Goal: Entertainment & Leisure: Consume media (video, audio)

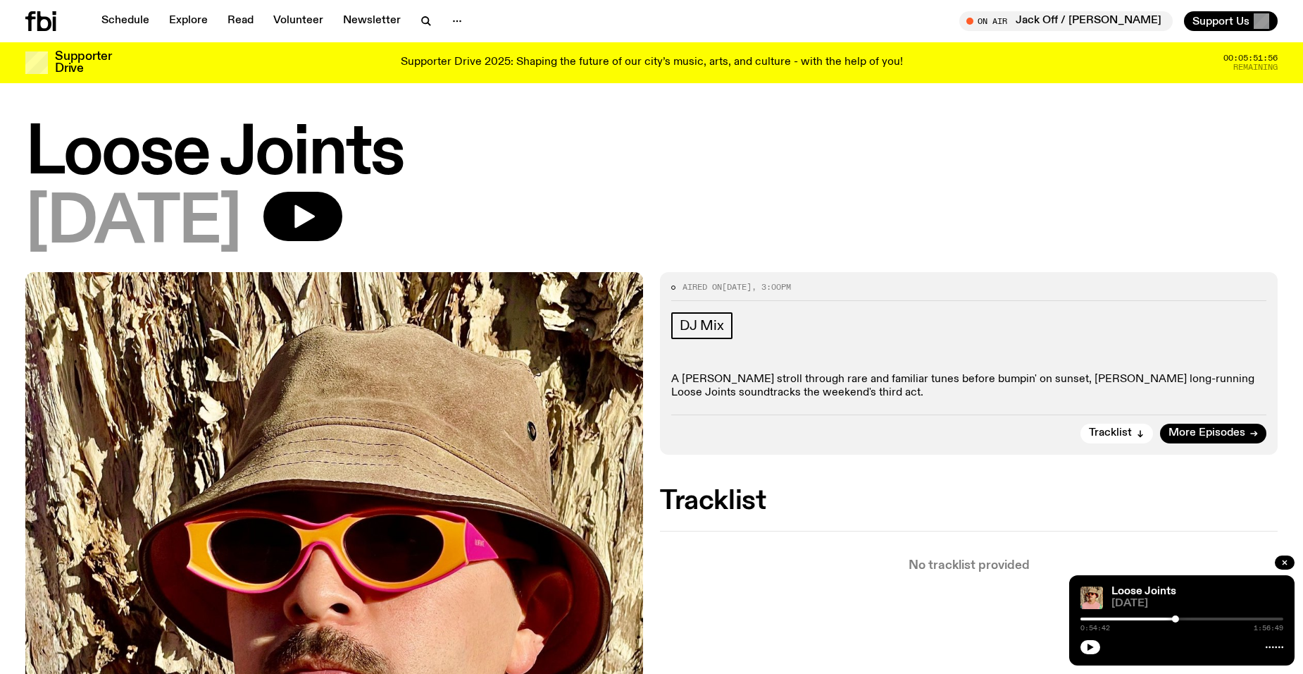
scroll to position [135, 0]
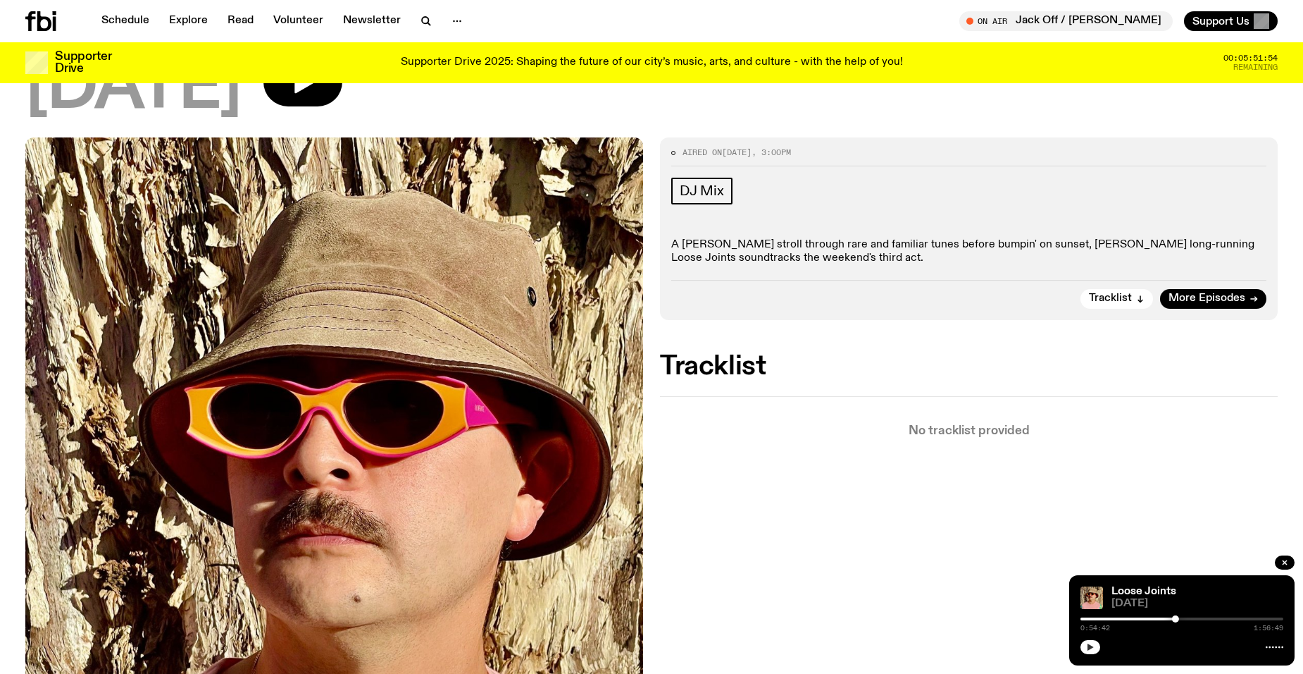
click at [1087, 649] on icon "button" at bounding box center [1090, 647] width 8 height 8
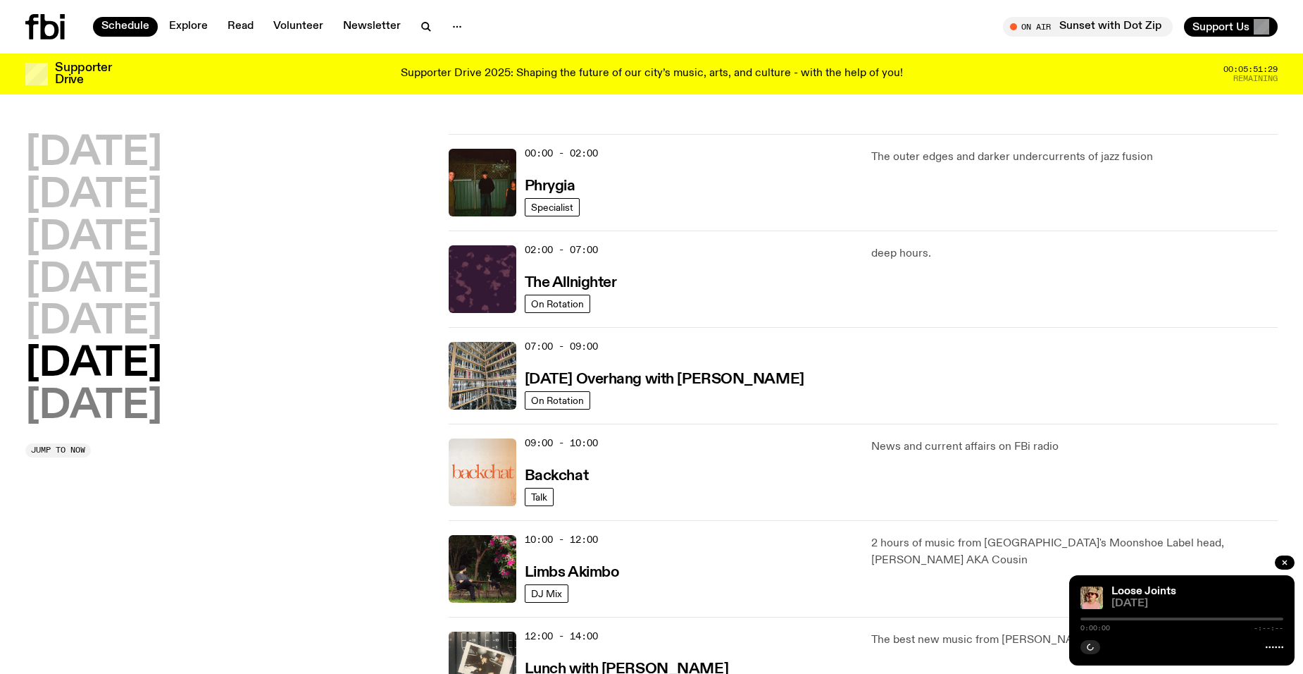
click at [120, 405] on h2 "[DATE]" at bounding box center [93, 406] width 137 height 39
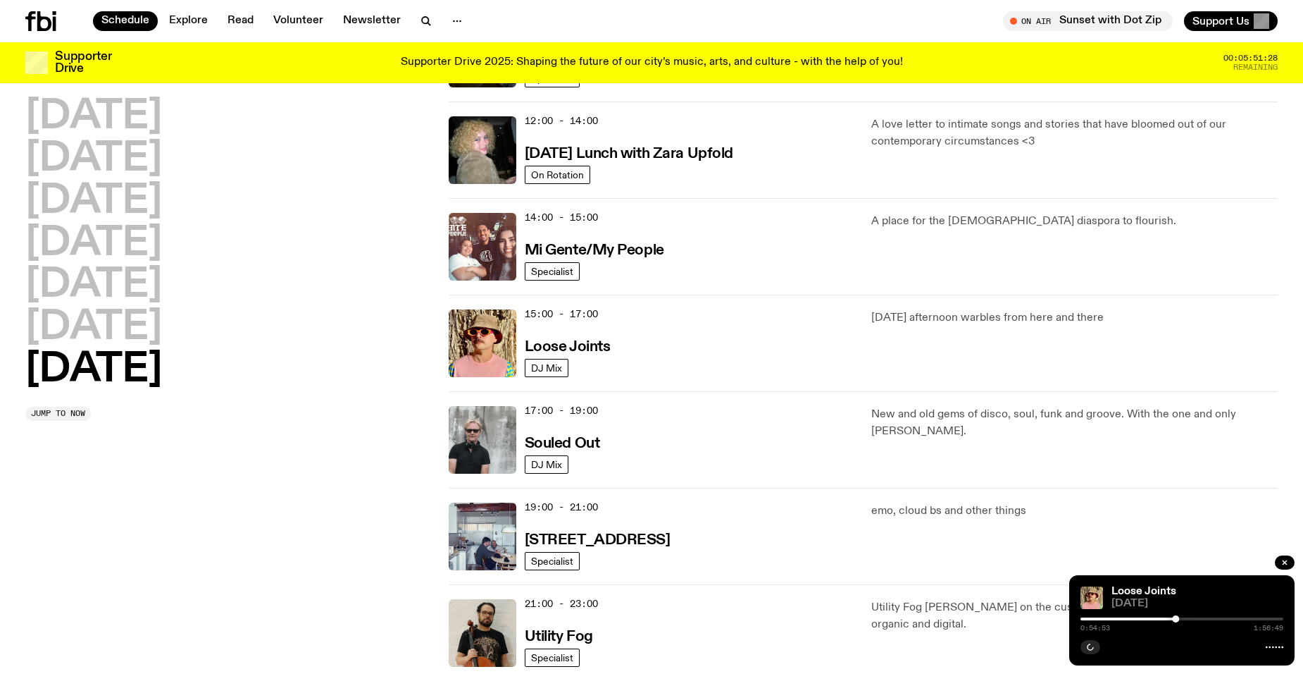
scroll to position [603, 0]
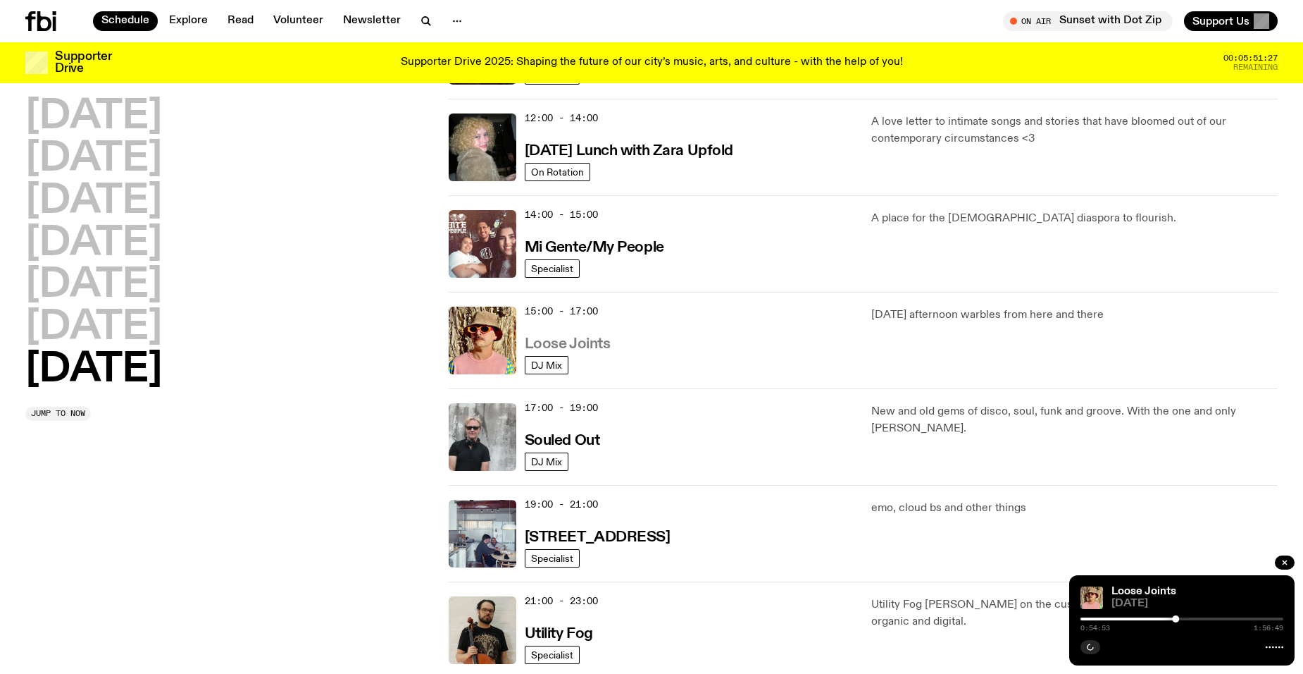
click at [578, 344] on h3 "Loose Joints" at bounding box center [568, 344] width 86 height 15
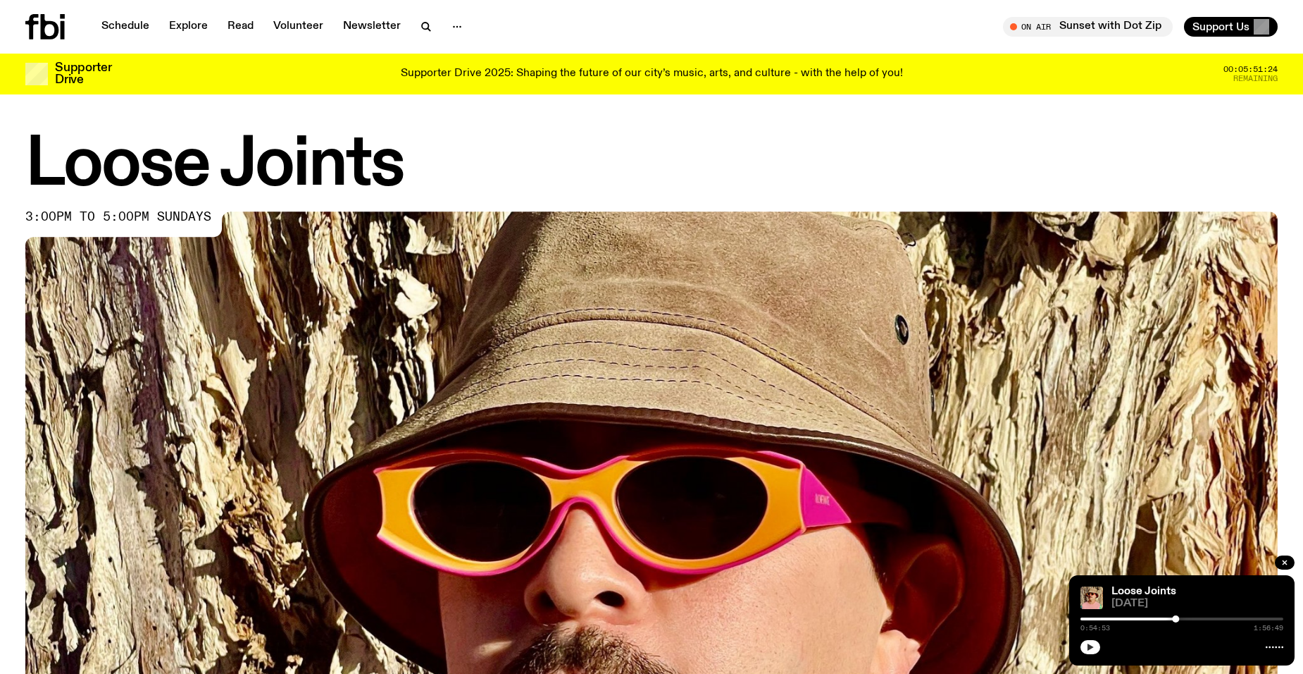
click at [1088, 651] on button "button" at bounding box center [1091, 647] width 20 height 14
click at [1181, 617] on div at bounding box center [1080, 618] width 203 height 3
click at [1186, 617] on div at bounding box center [1182, 618] width 203 height 3
click at [1182, 619] on div at bounding box center [1085, 618] width 203 height 3
click at [1179, 619] on div at bounding box center [1182, 618] width 7 height 7
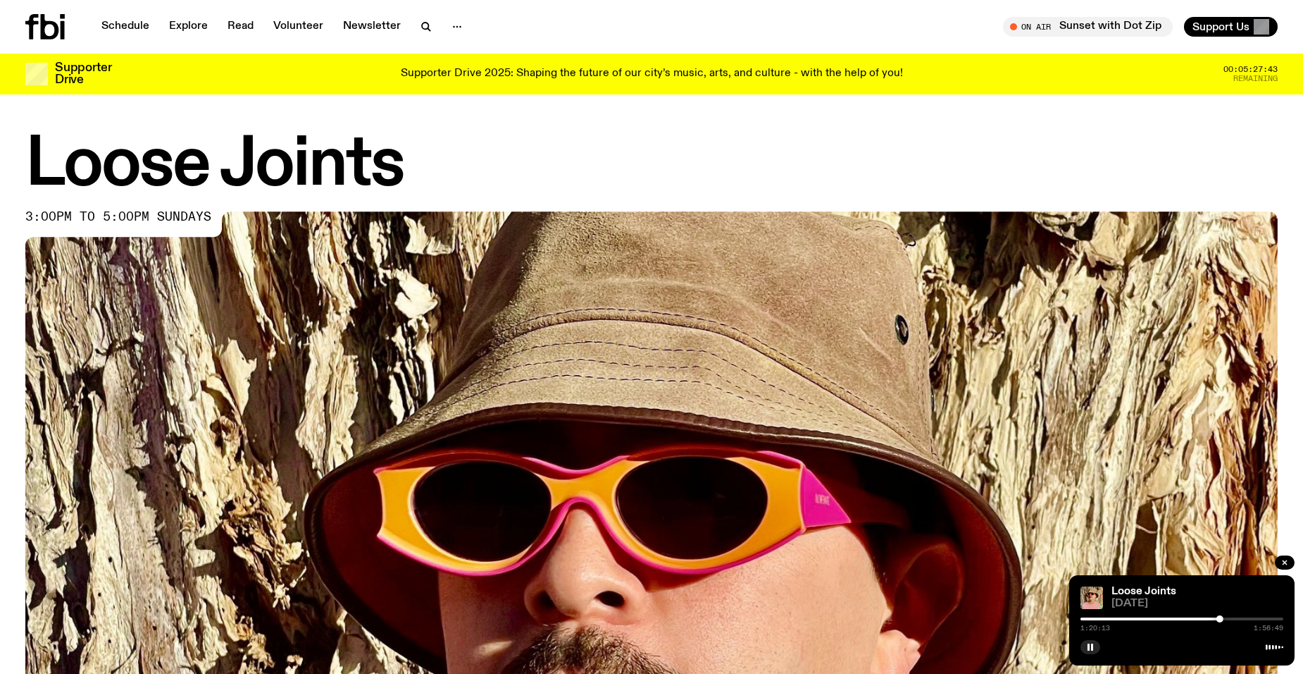
click at [1224, 616] on div "1:20:13 1:56:49" at bounding box center [1182, 622] width 203 height 17
click at [1224, 617] on div at bounding box center [1182, 618] width 203 height 3
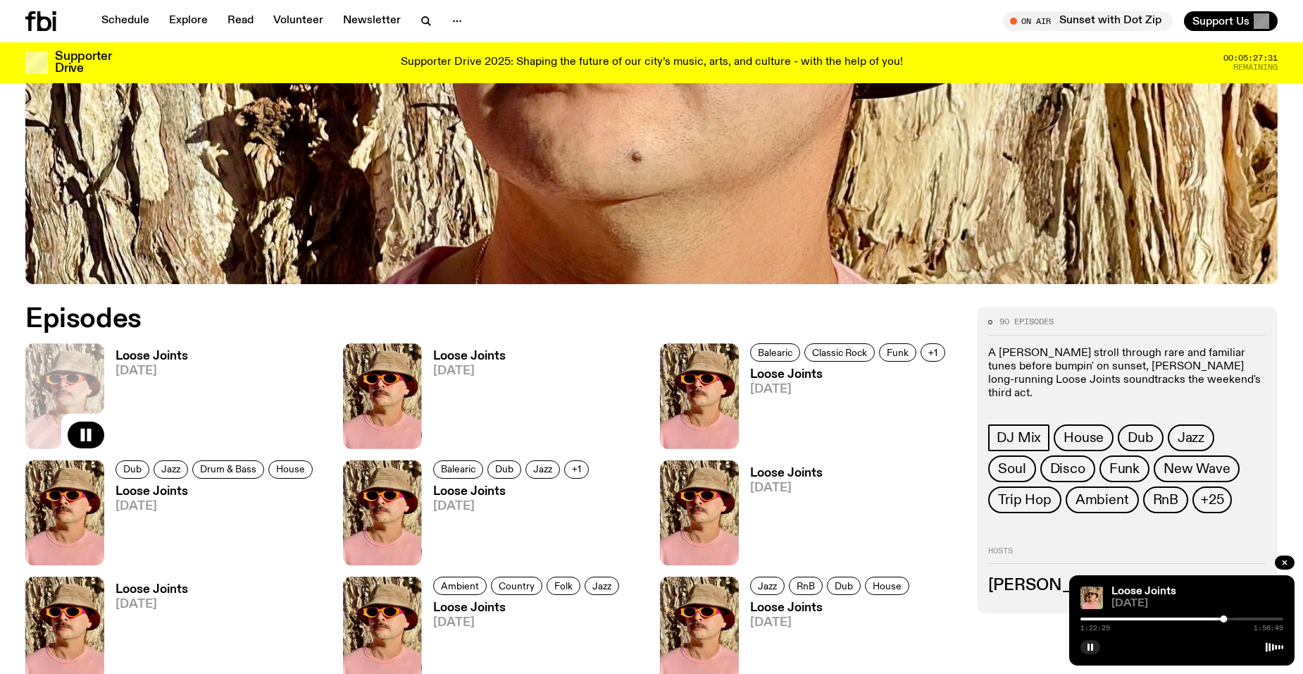
scroll to position [766, 0]
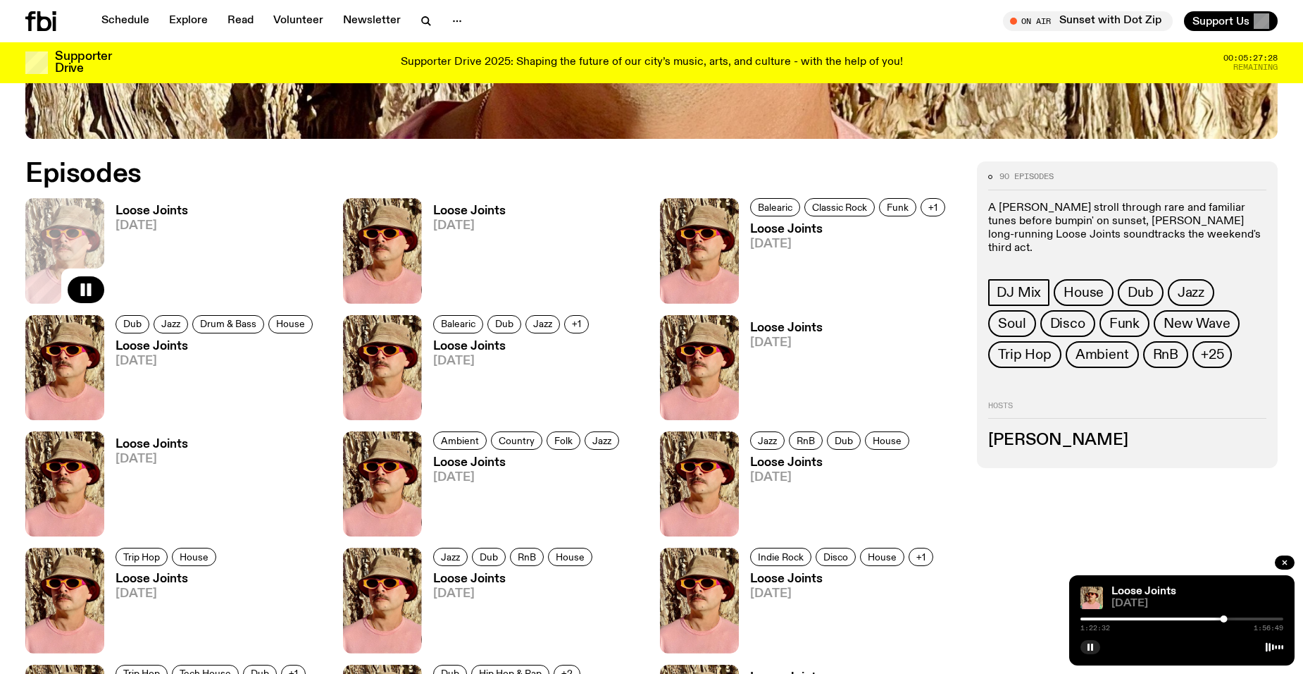
click at [476, 209] on h3 "Loose Joints" at bounding box center [469, 211] width 73 height 12
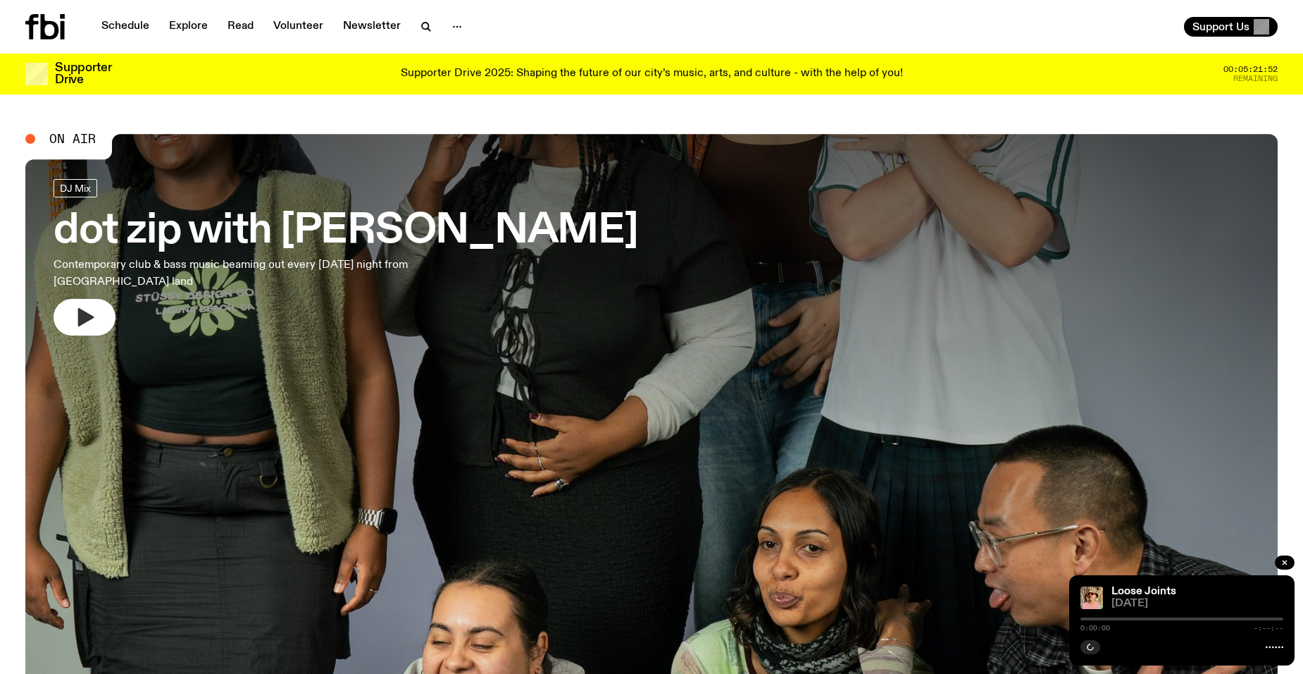
click at [70, 317] on button "button" at bounding box center [85, 317] width 62 height 37
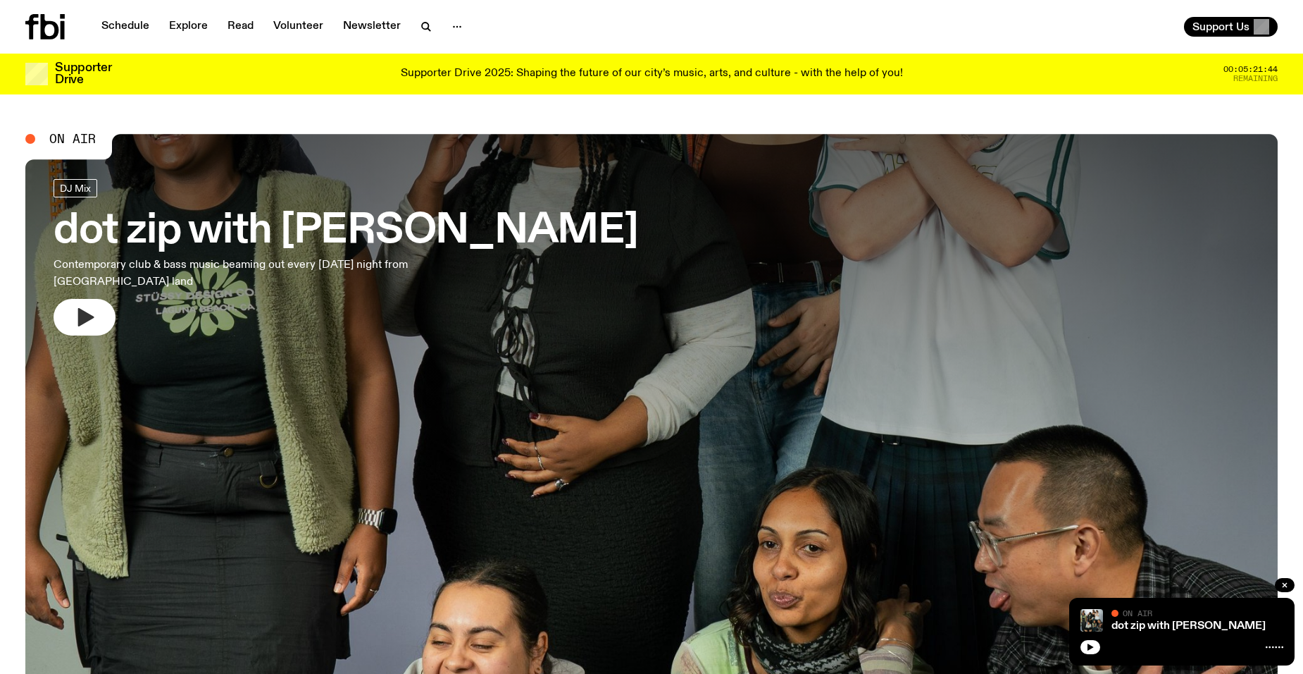
click at [85, 314] on icon "button" at bounding box center [86, 317] width 16 height 18
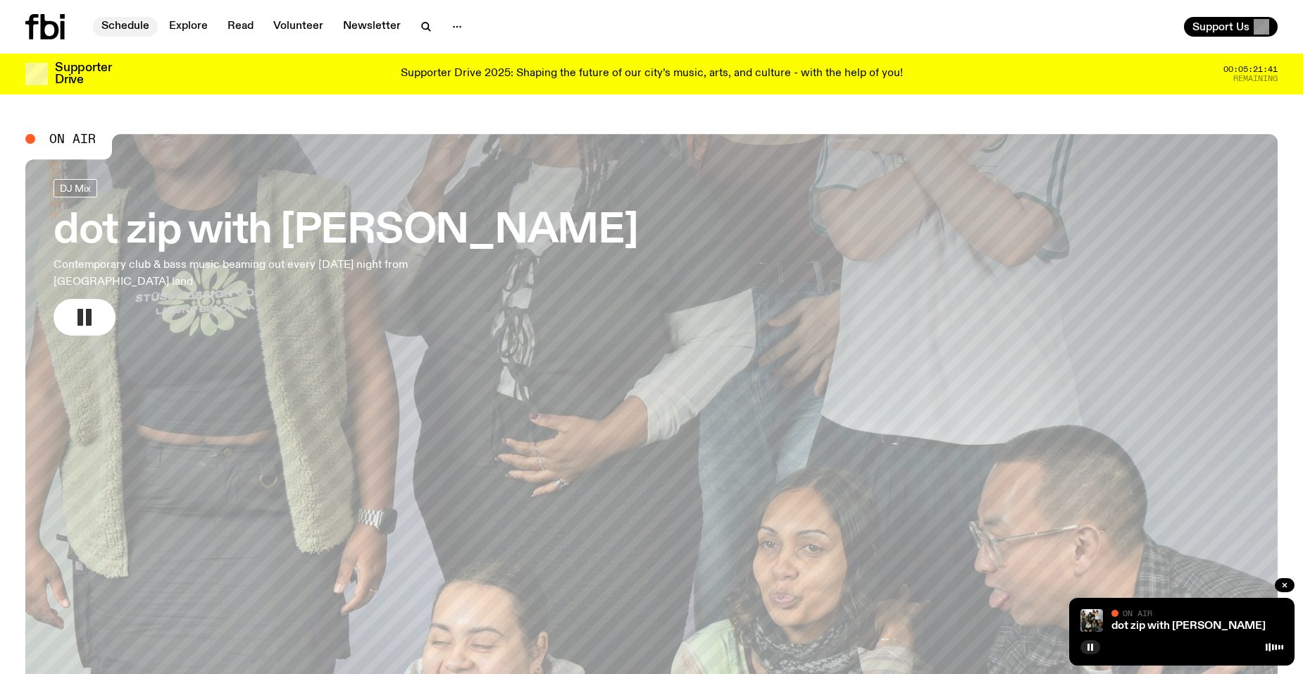
click at [137, 27] on link "Schedule" at bounding box center [125, 27] width 65 height 20
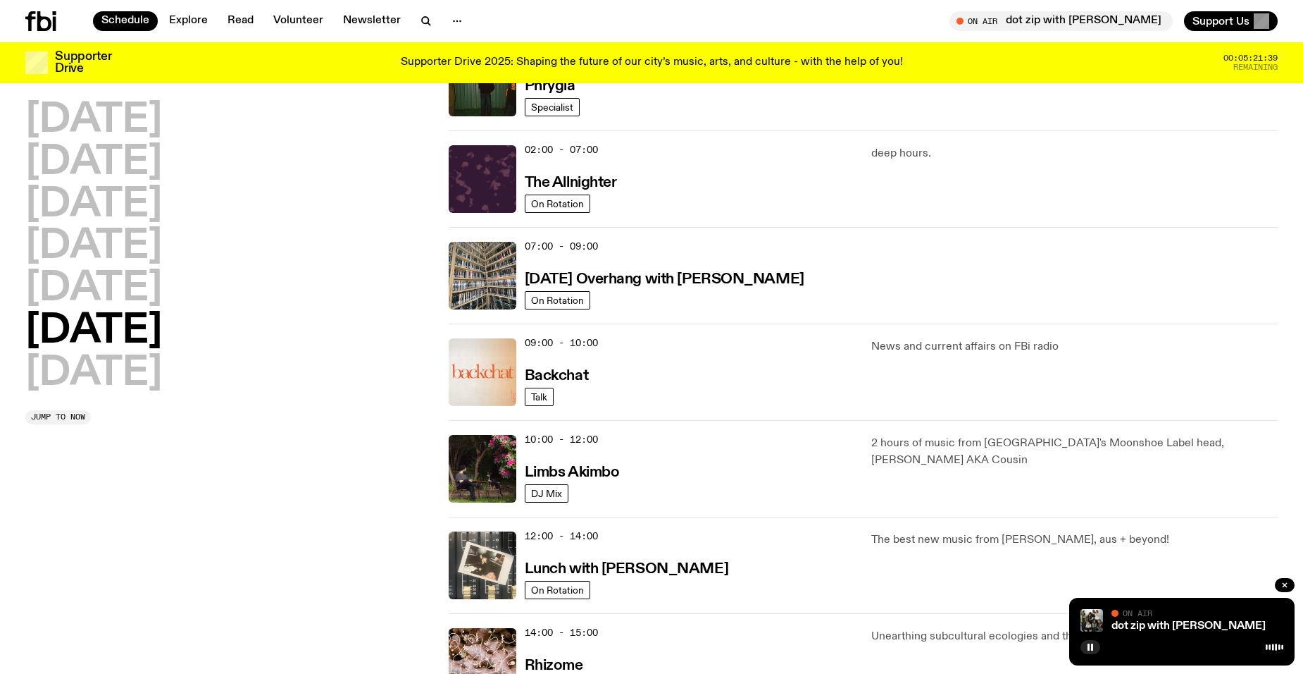
scroll to position [204, 0]
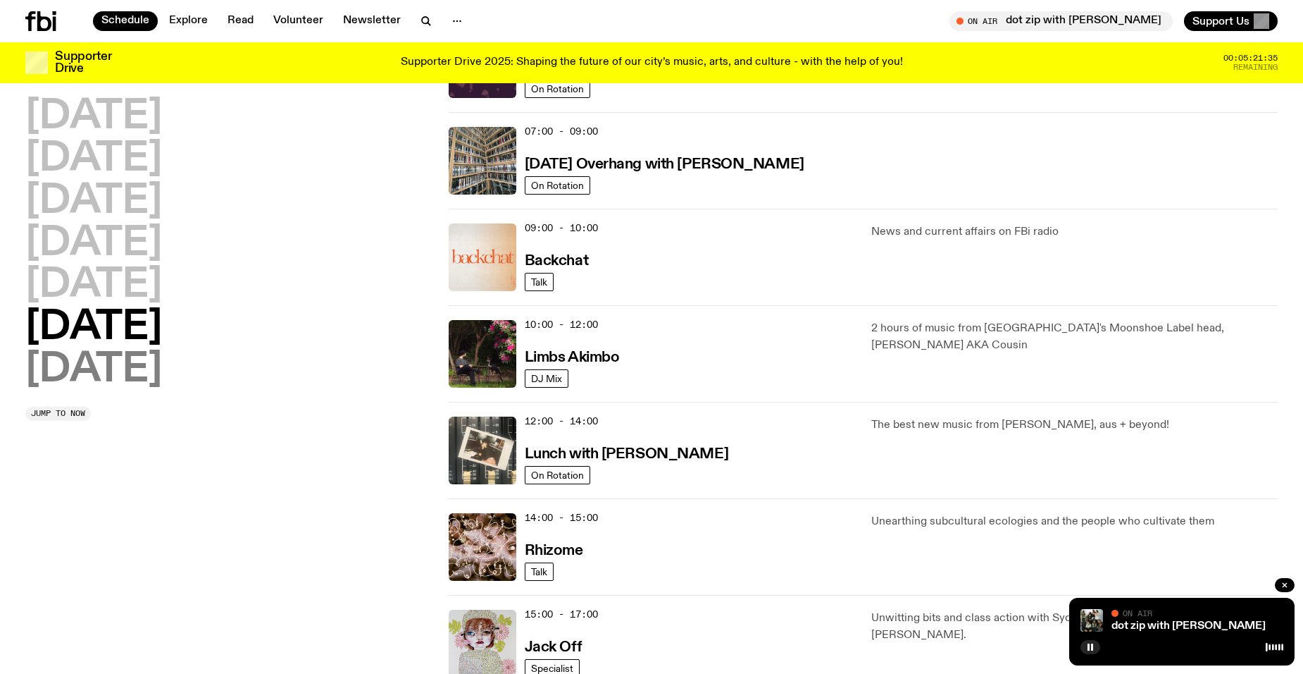
click at [119, 362] on h2 "[DATE]" at bounding box center [93, 369] width 137 height 39
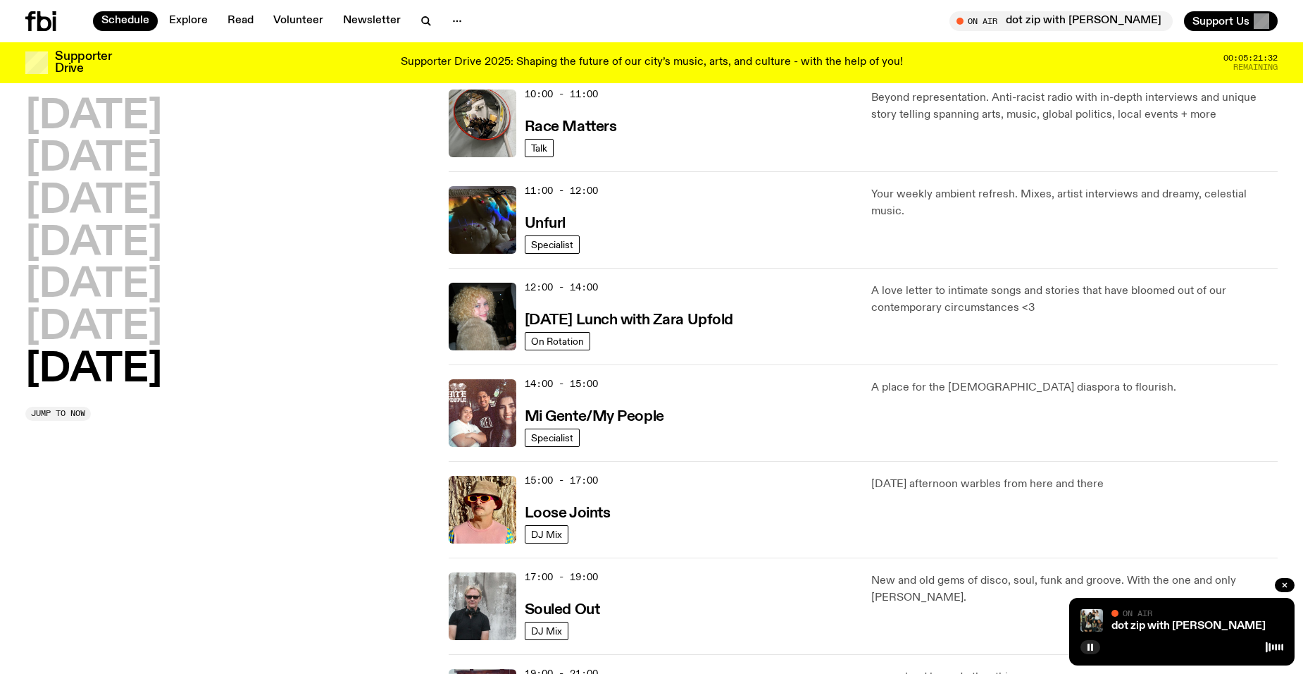
scroll to position [603, 0]
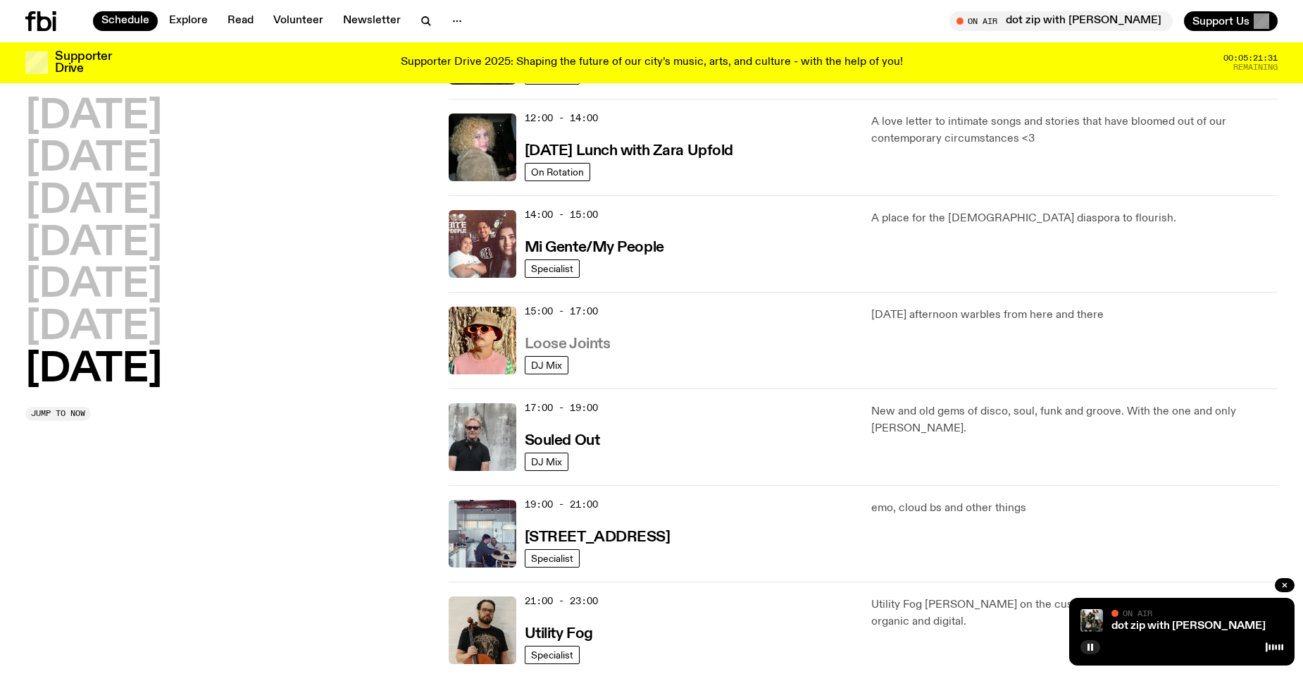
click at [597, 342] on h3 "Loose Joints" at bounding box center [568, 344] width 86 height 15
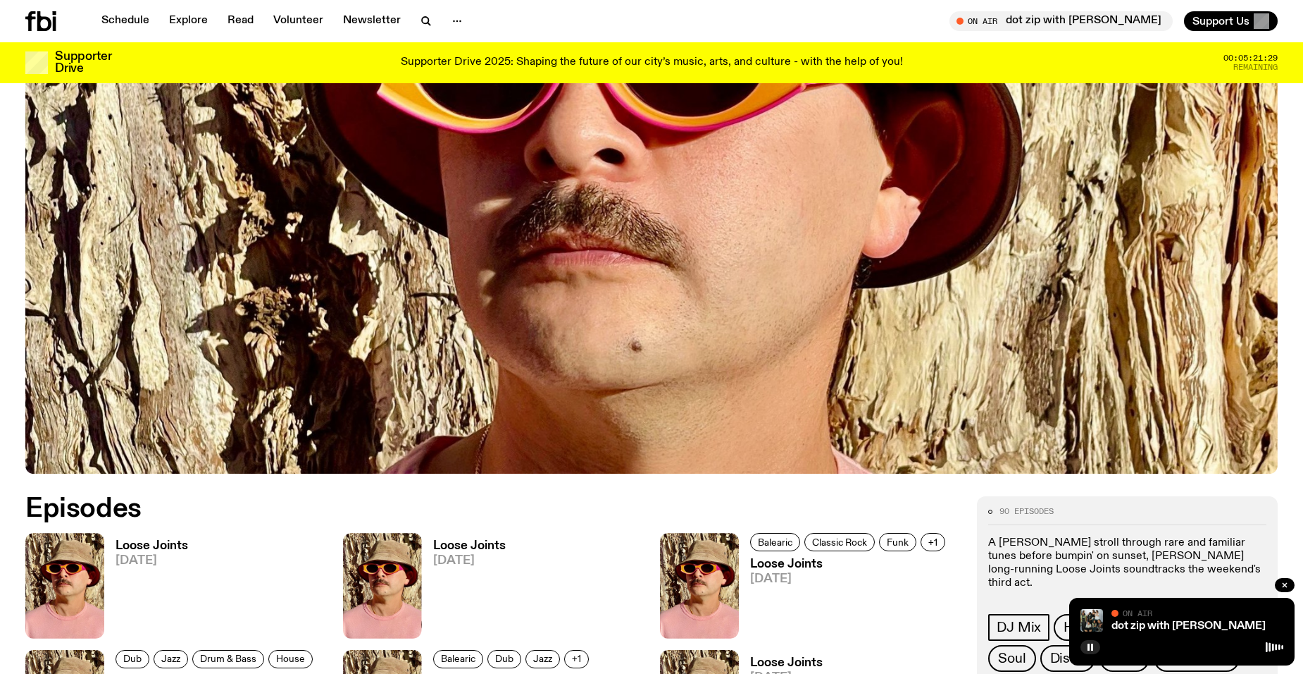
scroll to position [556, 0]
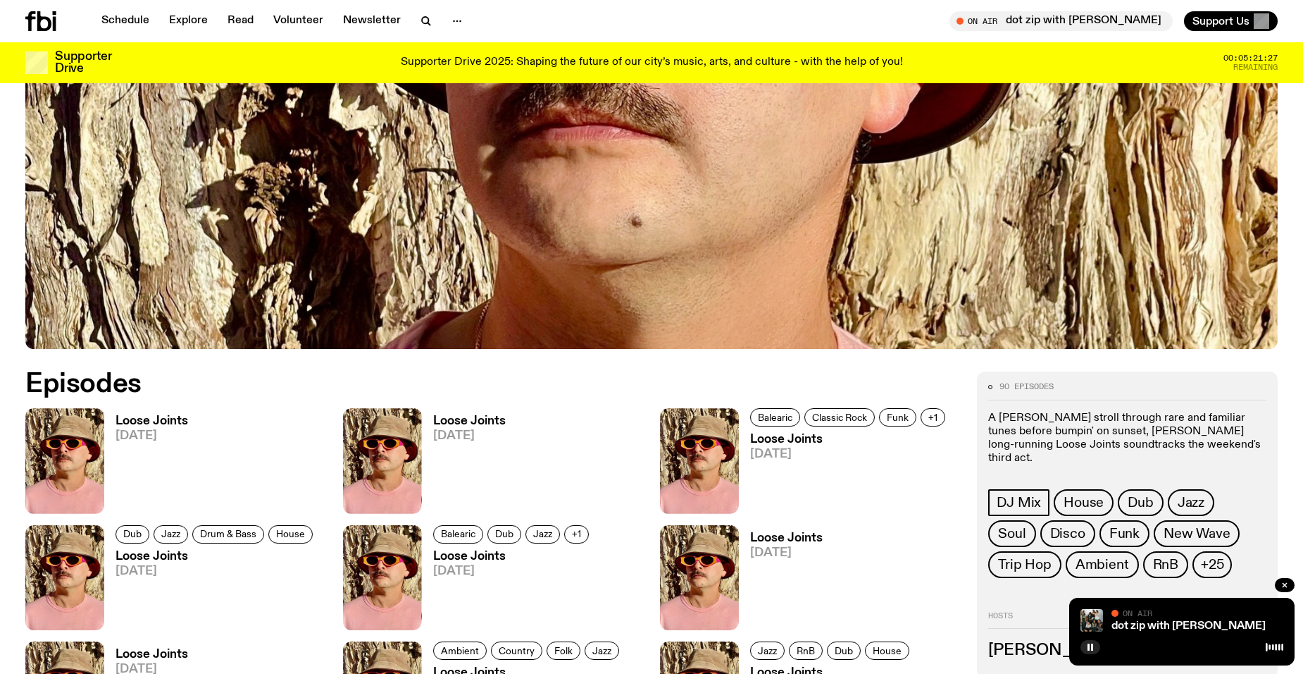
click at [166, 556] on h3 "Loose Joints" at bounding box center [216, 556] width 201 height 12
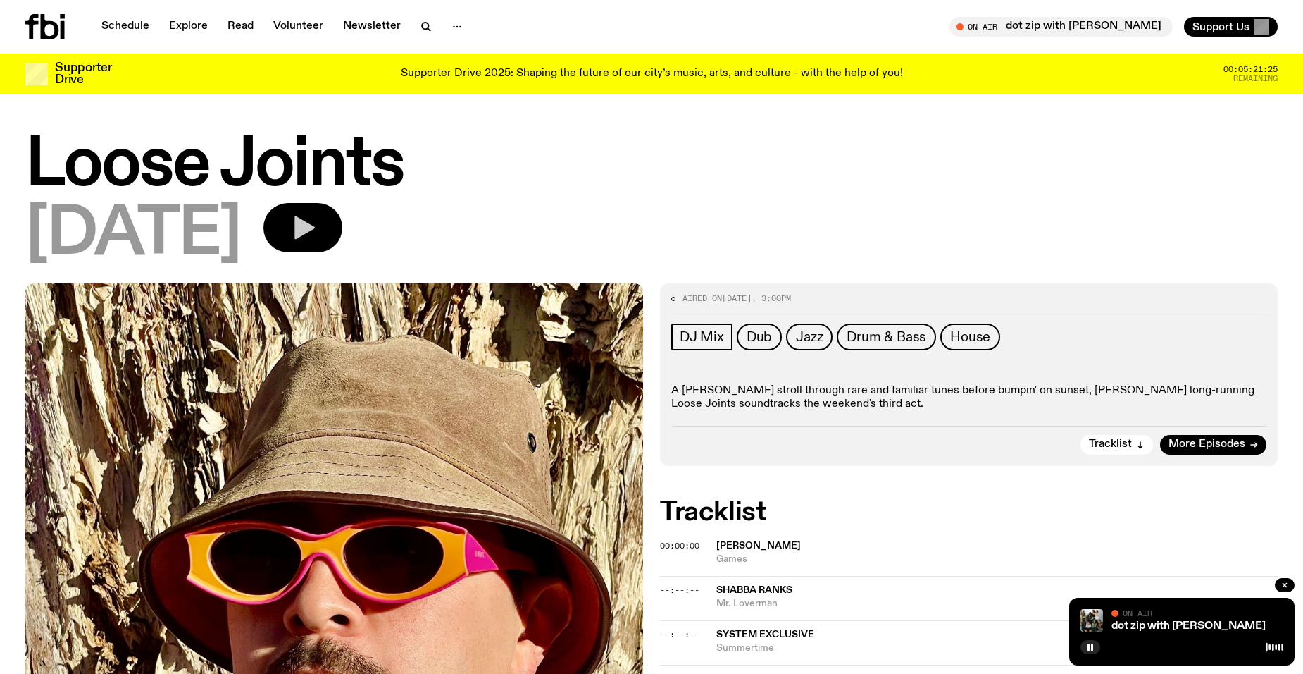
click at [317, 232] on icon "button" at bounding box center [303, 227] width 28 height 28
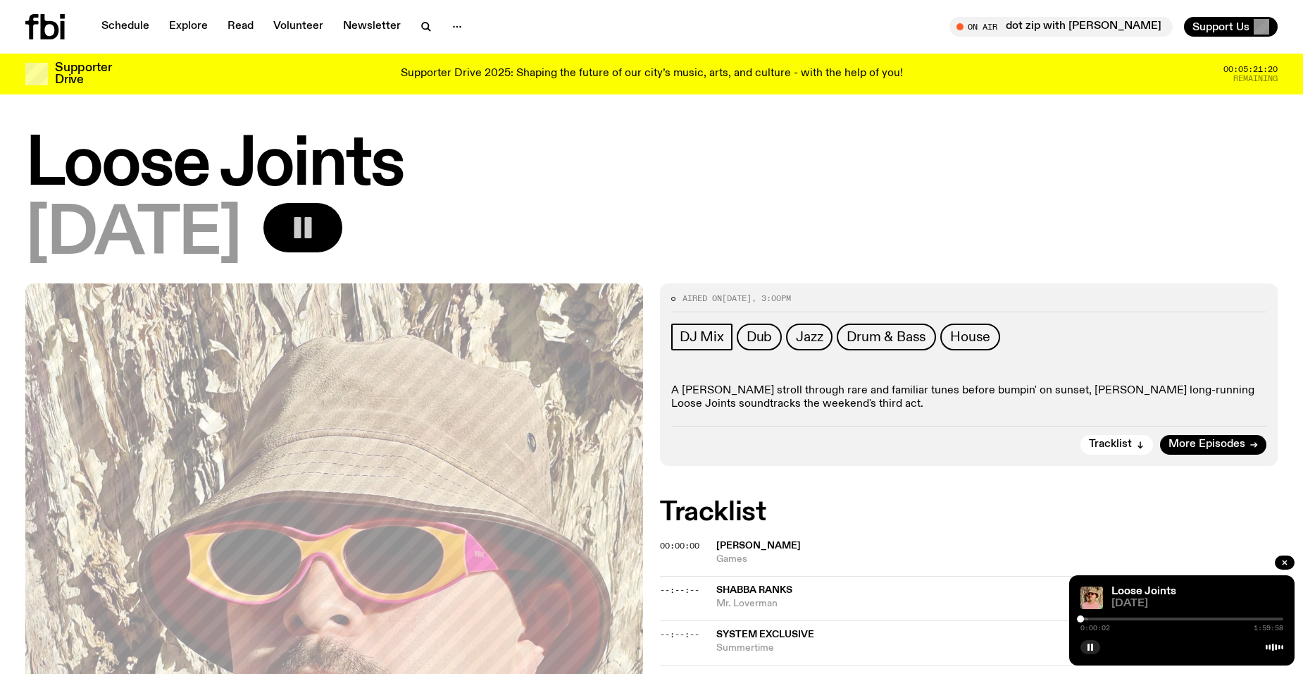
click at [1085, 617] on div at bounding box center [987, 618] width 203 height 3
click at [1089, 618] on div at bounding box center [1182, 618] width 203 height 3
click at [1099, 618] on div at bounding box center [1182, 618] width 203 height 3
click at [1087, 618] on div at bounding box center [997, 618] width 203 height 3
